Goal: Task Accomplishment & Management: Use online tool/utility

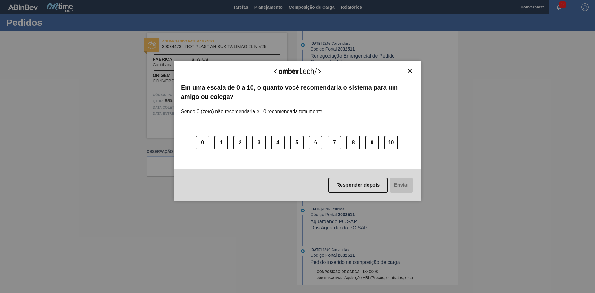
click at [409, 73] on div "Agradecemos seu feedback!" at bounding box center [297, 75] width 233 height 15
click at [411, 69] on img "Close" at bounding box center [410, 70] width 5 height 5
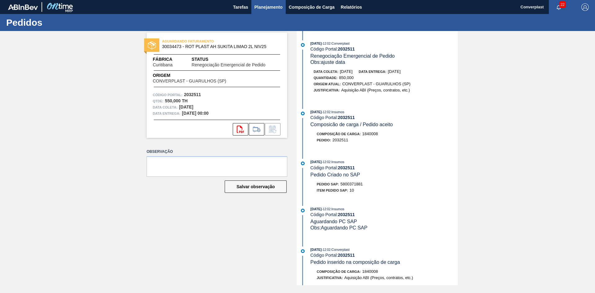
click at [256, 5] on span "Planejamento" at bounding box center [268, 6] width 28 height 7
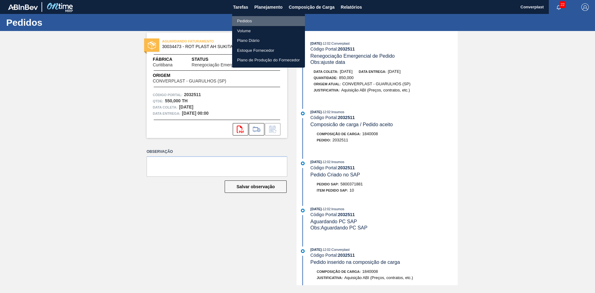
click at [257, 20] on li "Pedidos" at bounding box center [268, 21] width 73 height 10
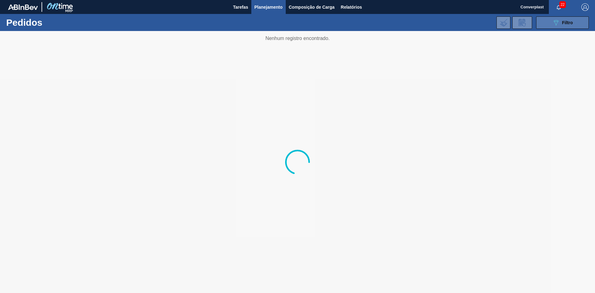
click at [567, 25] on div "089F7B8B-B2A5-4AFE-B5C0-19BA573D28AC Filtro" at bounding box center [562, 22] width 21 height 7
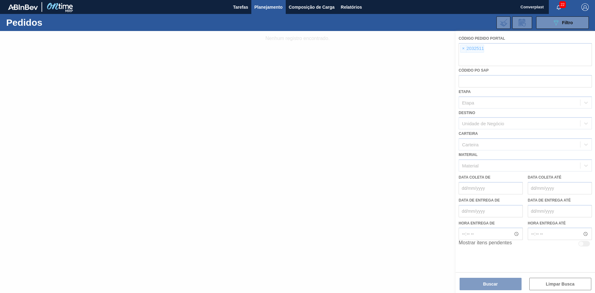
click at [462, 49] on div at bounding box center [297, 162] width 595 height 262
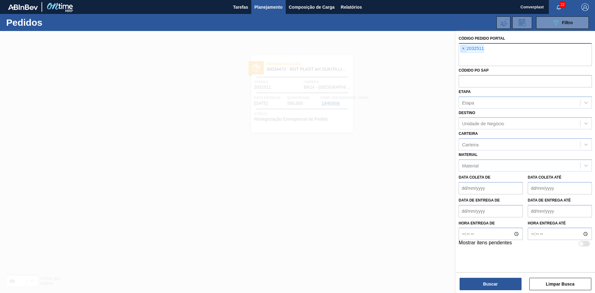
click at [463, 51] on span "×" at bounding box center [464, 48] width 6 height 7
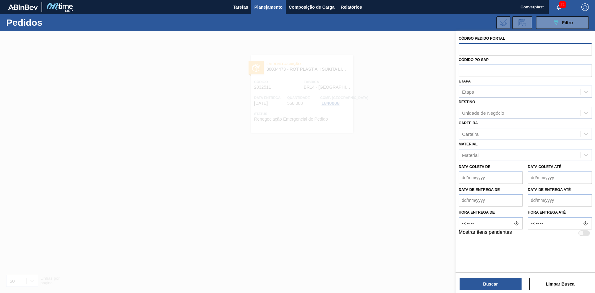
paste input "2012279"
type input "2012279"
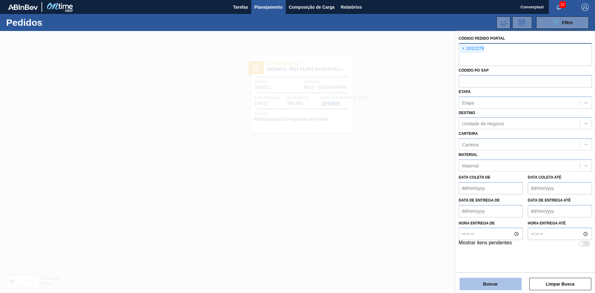
click at [479, 286] on button "Buscar" at bounding box center [491, 284] width 62 height 12
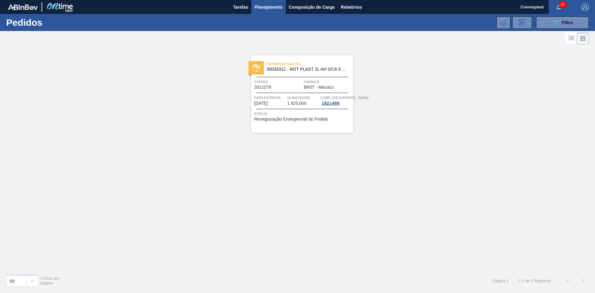
click at [300, 85] on span "Código" at bounding box center [278, 82] width 48 height 6
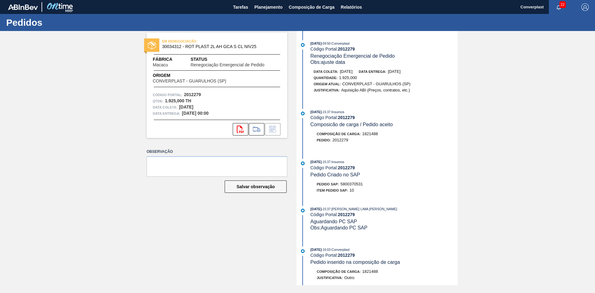
click at [352, 182] on span "5800370531" at bounding box center [352, 184] width 22 height 5
copy span "5800370531"
click at [263, 9] on span "Planejamento" at bounding box center [268, 6] width 28 height 7
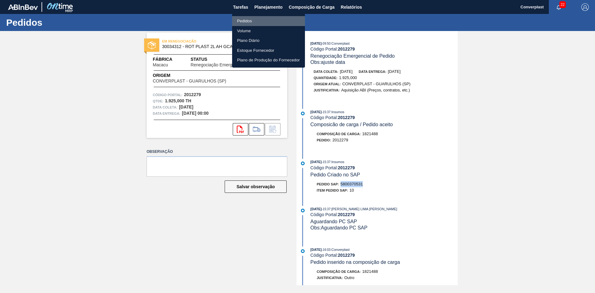
click at [259, 24] on li "Pedidos" at bounding box center [268, 21] width 73 height 10
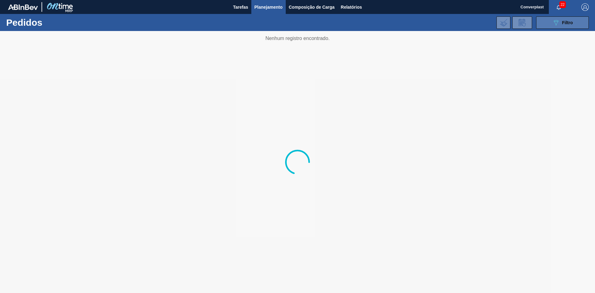
click at [563, 22] on span "Filtro" at bounding box center [567, 22] width 11 height 5
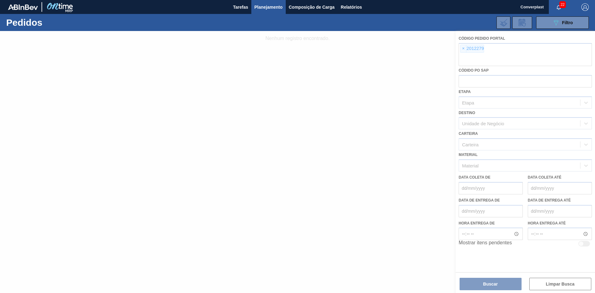
click at [463, 49] on div at bounding box center [297, 162] width 595 height 262
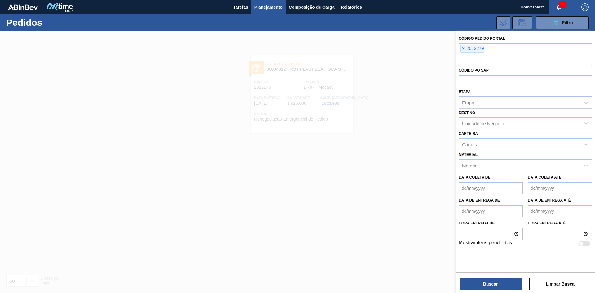
click at [464, 48] on span "×" at bounding box center [464, 48] width 6 height 7
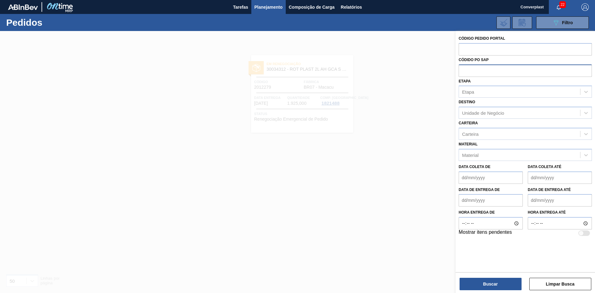
paste input "2008207"
type input "2008207"
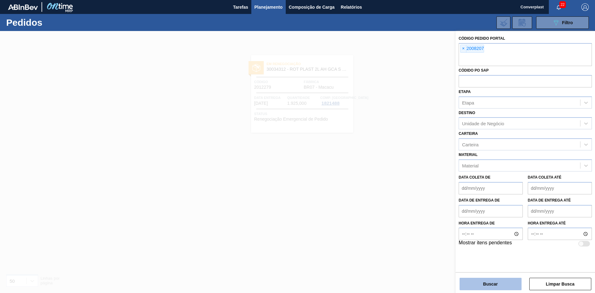
click at [495, 287] on button "Buscar" at bounding box center [491, 284] width 62 height 12
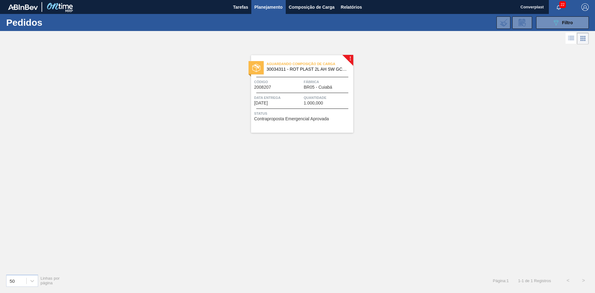
click at [326, 88] on span "BR05 - Cuiabá" at bounding box center [318, 87] width 29 height 5
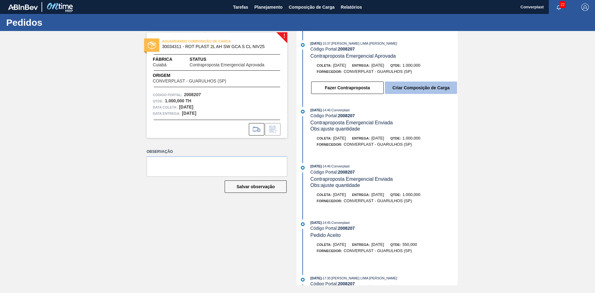
click at [404, 88] on button "Criar Composição de Carga" at bounding box center [421, 88] width 72 height 12
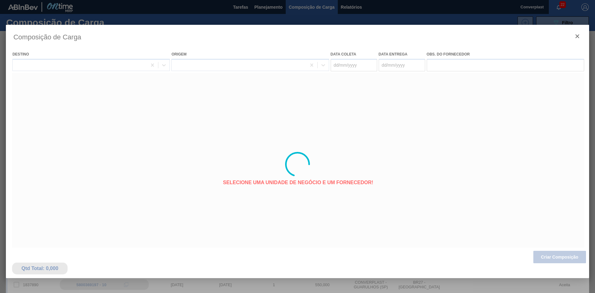
type coleta "[DATE]"
type entrega "[DATE]"
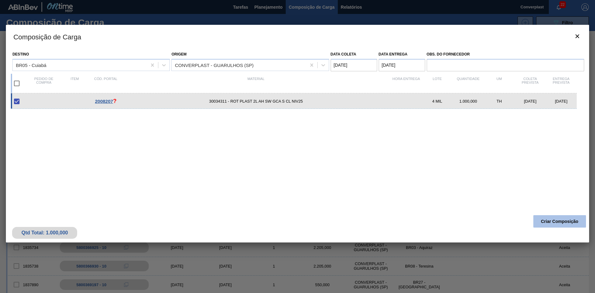
click at [554, 220] on button "Criar Composição" at bounding box center [559, 221] width 53 height 12
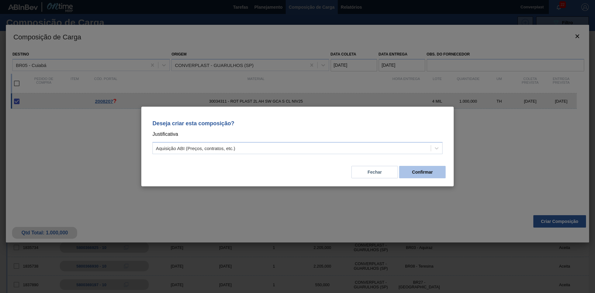
click at [430, 176] on button "Confirmar" at bounding box center [422, 172] width 46 height 12
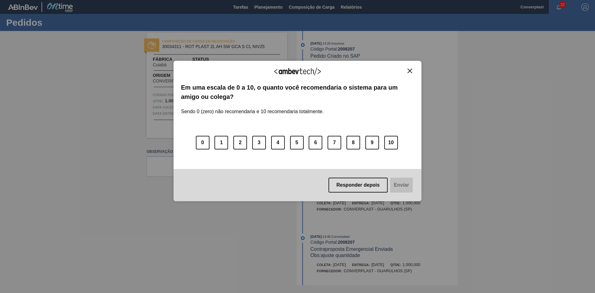
click at [408, 64] on div "Agradecemos seu feedback! Em uma escala de 0 a 10, o quanto você recomendaria o…" at bounding box center [298, 131] width 248 height 141
click at [413, 72] on button "Close" at bounding box center [410, 70] width 8 height 5
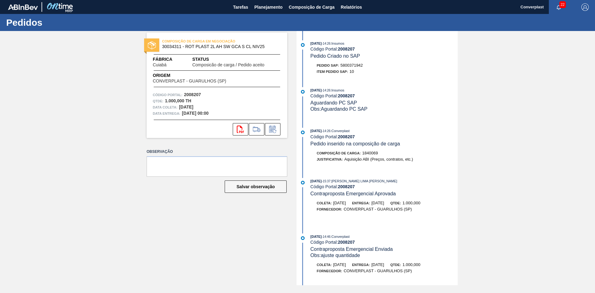
click at [356, 68] on div "Pedido SAP: 5800371942" at bounding box center [340, 65] width 46 height 6
copy span "5800371942"
